Goal: Navigation & Orientation: Go to known website

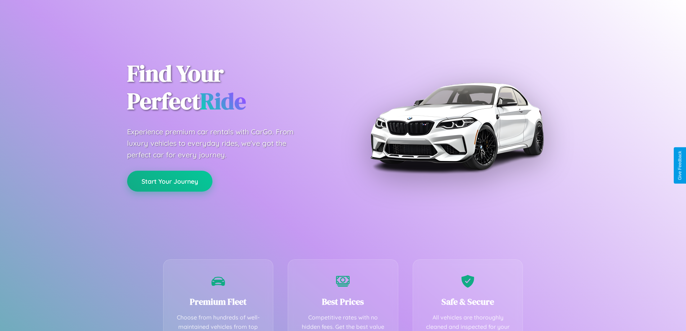
click at [170, 181] on button "Start Your Journey" at bounding box center [169, 181] width 85 height 21
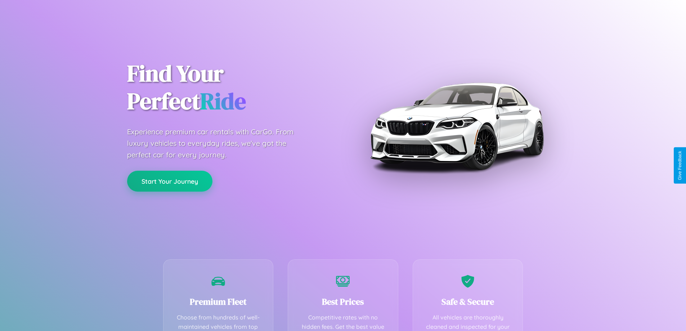
click at [170, 181] on button "Start Your Journey" at bounding box center [169, 181] width 85 height 21
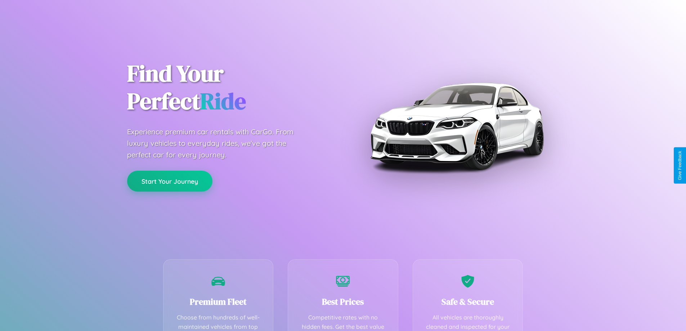
click at [170, 181] on button "Start Your Journey" at bounding box center [169, 181] width 85 height 21
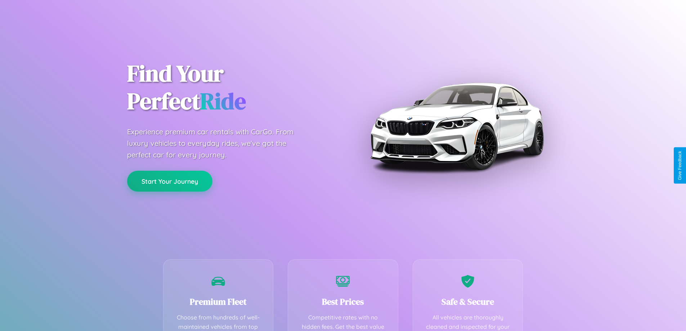
click at [170, 181] on button "Start Your Journey" at bounding box center [169, 181] width 85 height 21
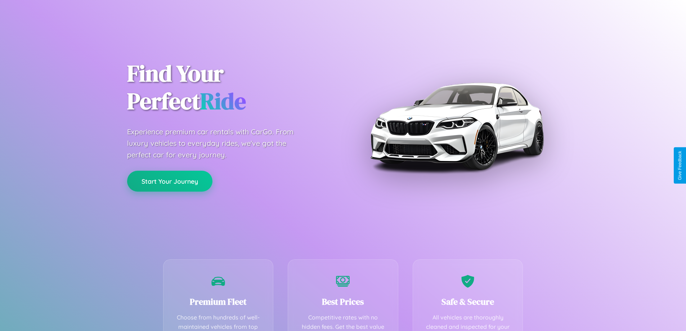
click at [170, 181] on button "Start Your Journey" at bounding box center [169, 181] width 85 height 21
